Goal: Information Seeking & Learning: Learn about a topic

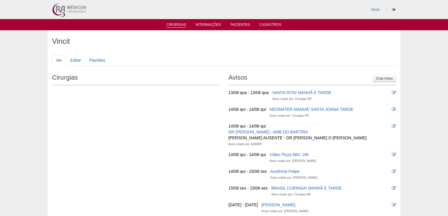
click at [179, 24] on link "Cirurgias" at bounding box center [177, 25] width 20 height 5
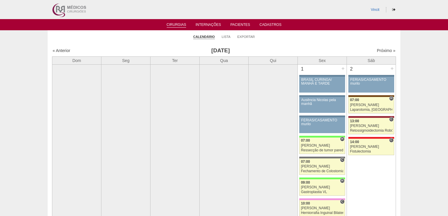
click at [179, 25] on link "Cirurgias" at bounding box center [177, 25] width 20 height 5
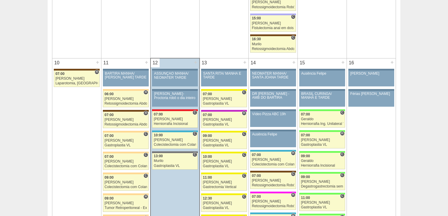
scroll to position [730, 0]
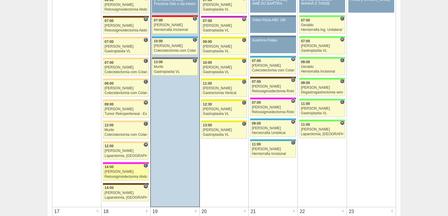
click at [118, 175] on div "Retossigmoidectomia Abdominal VL" at bounding box center [126, 177] width 42 height 4
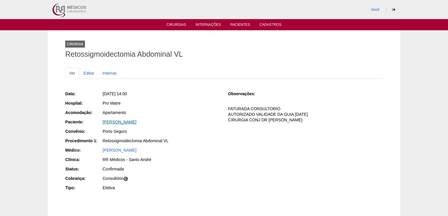
click at [114, 121] on link "[PERSON_NAME]" at bounding box center [120, 122] width 34 height 5
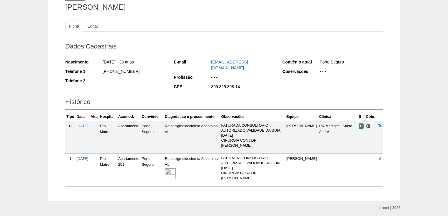
scroll to position [54, 0]
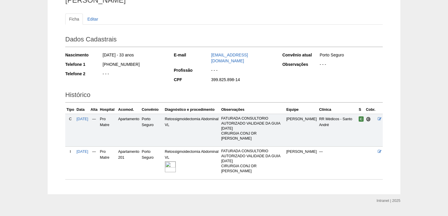
click at [176, 162] on img at bounding box center [170, 167] width 11 height 11
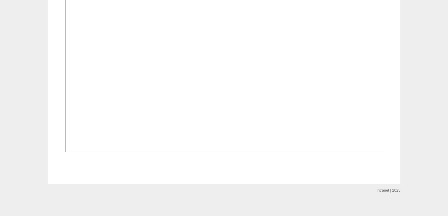
scroll to position [124, 0]
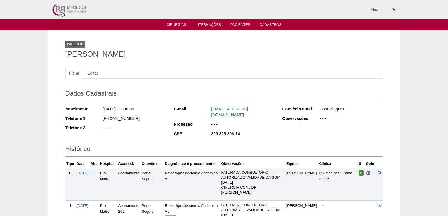
scroll to position [54, 0]
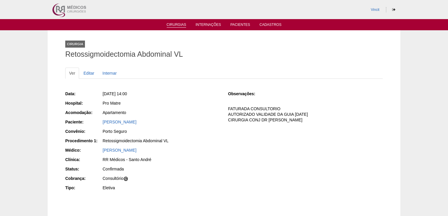
click at [171, 26] on link "Cirurgias" at bounding box center [177, 25] width 20 height 5
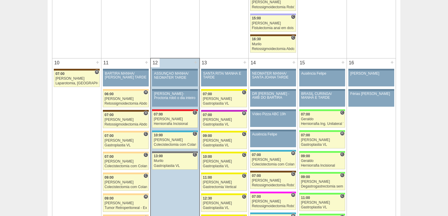
scroll to position [730, 0]
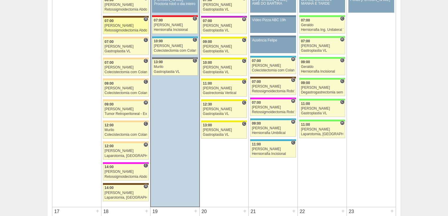
click at [109, 26] on link "87648 Vincit H 07:00 Luiz Guilherme Retossigmoidectomia Abdominal VL Hospital S…" at bounding box center [126, 26] width 46 height 16
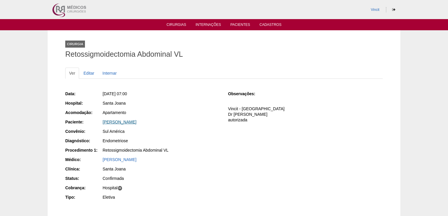
click at [128, 120] on link "[PERSON_NAME]" at bounding box center [120, 122] width 34 height 5
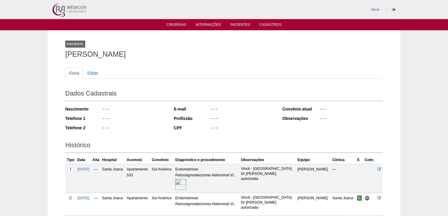
scroll to position [47, 0]
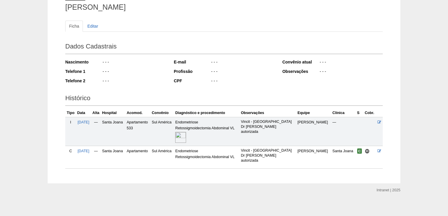
click at [186, 139] on img at bounding box center [180, 137] width 11 height 11
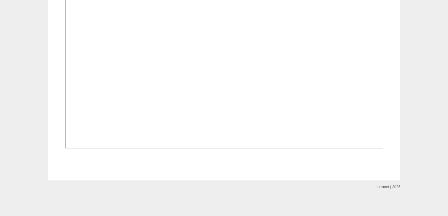
scroll to position [212, 0]
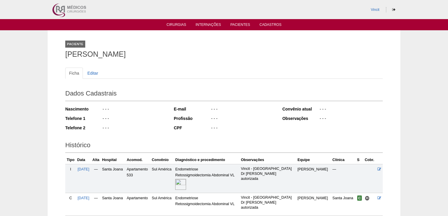
scroll to position [47, 0]
